Goal: Ask a question: Seek information or help from site administrators or community

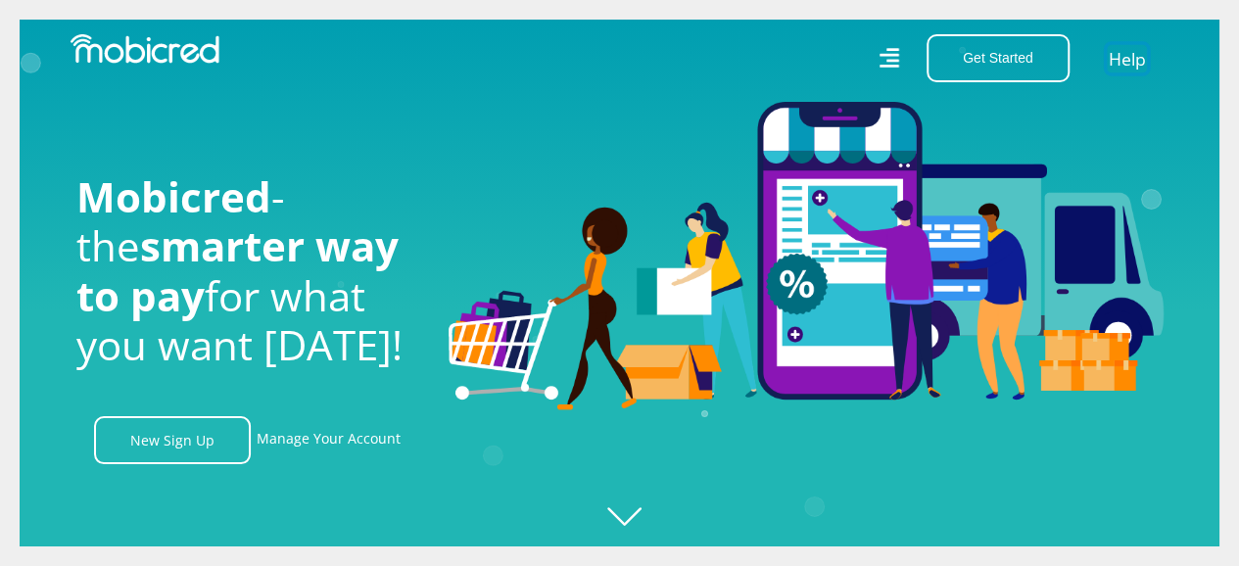
click at [1127, 59] on link "Help" at bounding box center [1127, 58] width 40 height 28
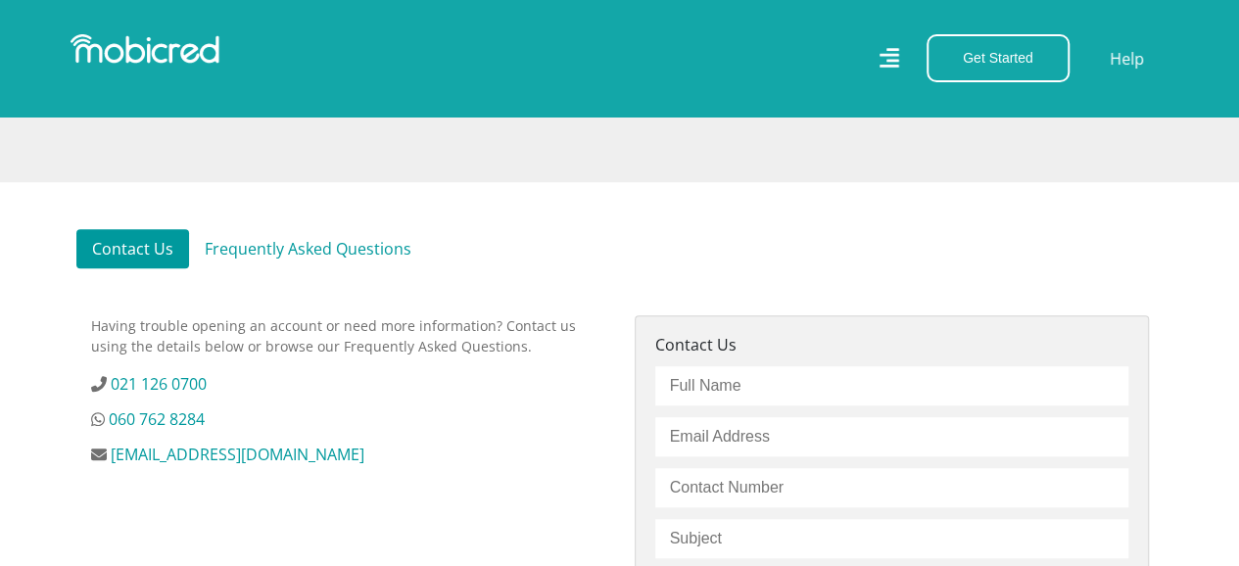
scroll to position [588, 0]
